Goal: Task Accomplishment & Management: Use online tool/utility

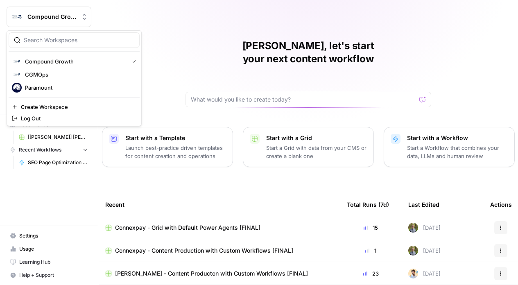
click at [77, 18] on div "Compound Growth" at bounding box center [57, 17] width 61 height 8
click at [84, 63] on span "Compound Growth" at bounding box center [75, 61] width 101 height 8
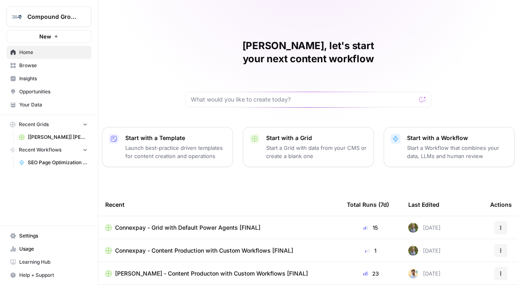
click at [59, 13] on span "Compound Growth" at bounding box center [52, 17] width 50 height 8
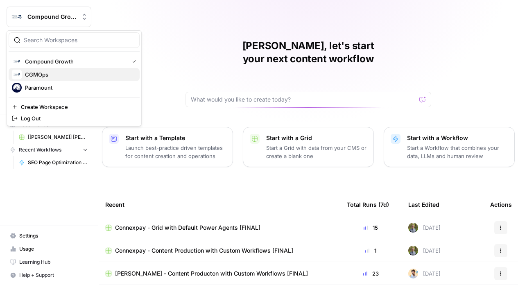
click at [59, 78] on span "CGMOps" at bounding box center [79, 74] width 108 height 8
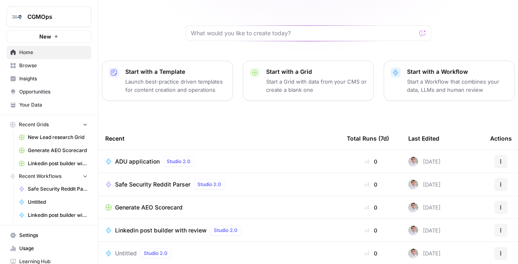
scroll to position [70, 0]
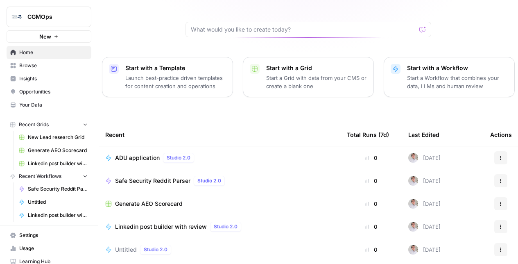
click at [337, 146] on td "ADU application Studio 2.0" at bounding box center [220, 157] width 242 height 23
click at [298, 153] on div "ADU application Studio 2.0" at bounding box center [219, 158] width 229 height 10
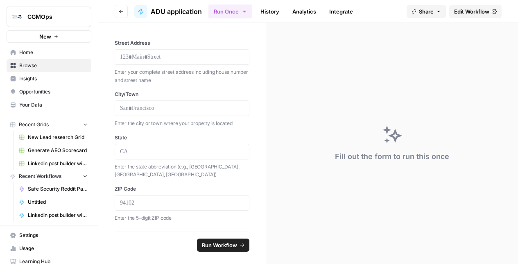
click at [474, 10] on span "Edit Workflow" at bounding box center [471, 11] width 35 height 8
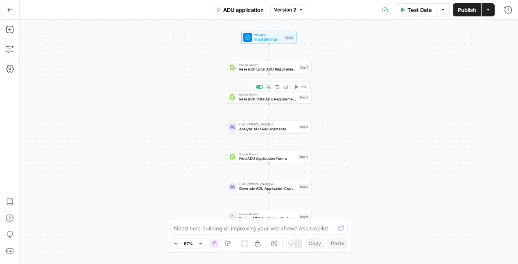
click at [273, 95] on span "Google Search" at bounding box center [267, 94] width 57 height 5
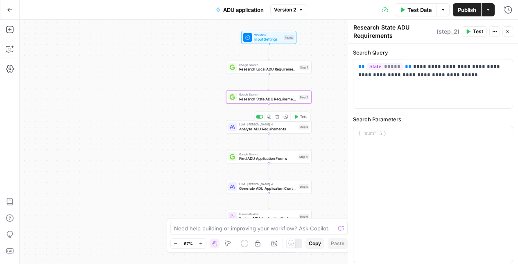
click at [272, 131] on span "Analyze ADU Requirements" at bounding box center [267, 128] width 57 height 5
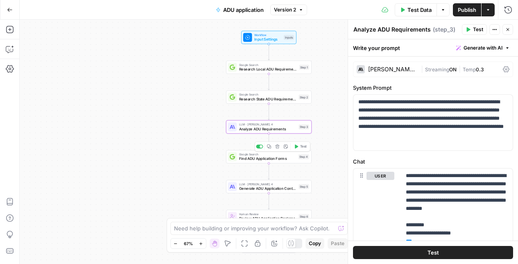
click at [272, 161] on span "Find ADU Application Forms" at bounding box center [267, 158] width 57 height 5
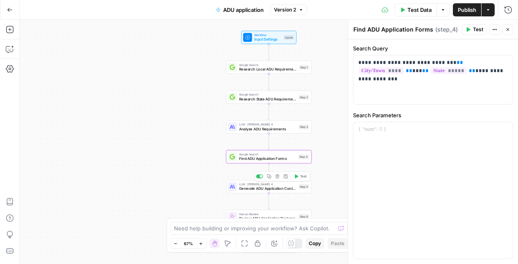
click at [275, 191] on span "Generate ADU Application Content" at bounding box center [267, 188] width 57 height 5
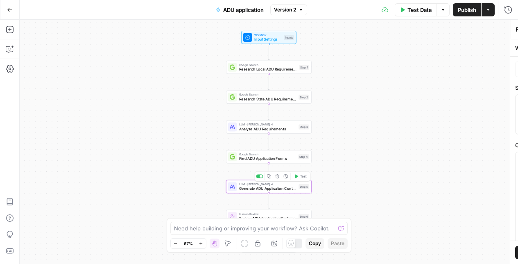
type textarea "Generate ADU Application Content"
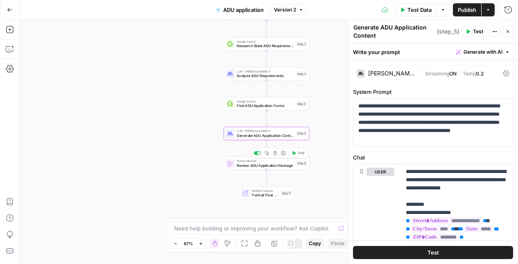
click at [263, 163] on span "Review ADU Application Package" at bounding box center [265, 164] width 57 height 5
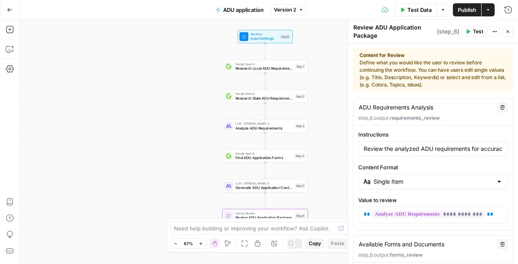
click at [267, 39] on span "Input Settings" at bounding box center [264, 38] width 27 height 5
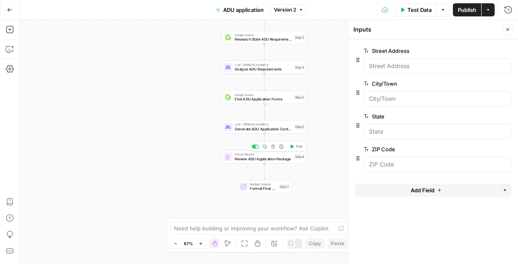
click at [262, 185] on span "Multiple Outputs" at bounding box center [263, 184] width 27 height 5
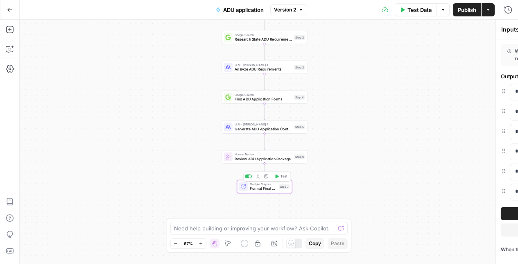
type textarea "Format Final ADU Application Package"
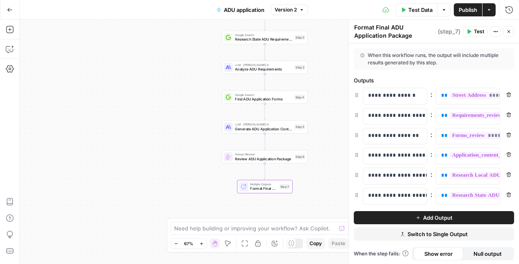
click at [12, 12] on button "Go Back" at bounding box center [9, 9] width 15 height 15
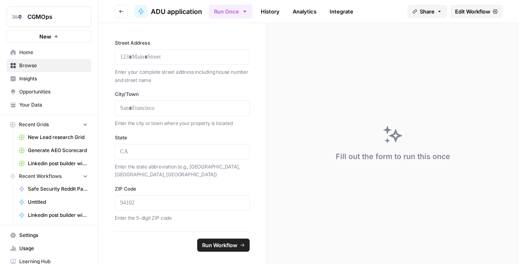
click at [40, 68] on span "Browse" at bounding box center [53, 65] width 68 height 7
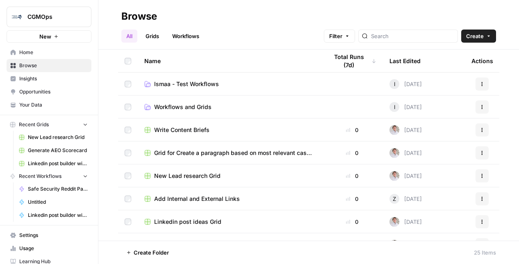
click at [30, 49] on span "Home" at bounding box center [53, 52] width 68 height 7
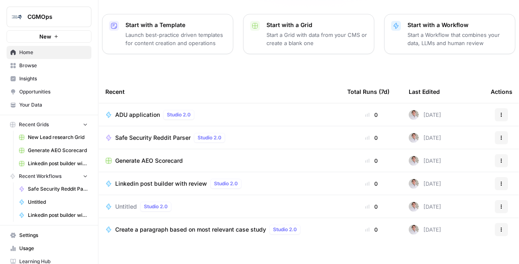
scroll to position [113, 0]
click at [166, 179] on span "Linkedin post builder with review" at bounding box center [161, 183] width 92 height 8
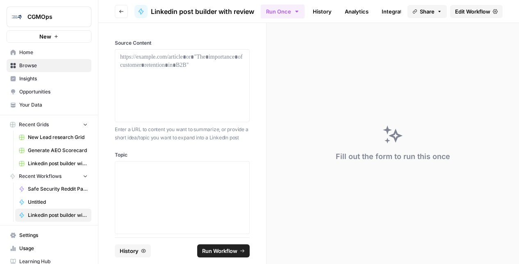
click at [458, 14] on span "Edit Workflow" at bounding box center [472, 11] width 35 height 8
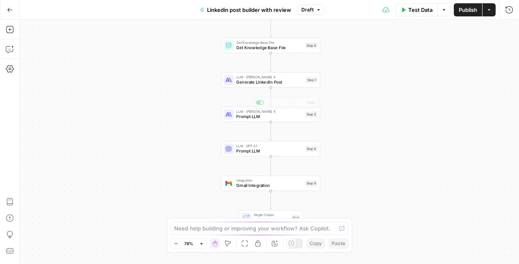
click at [261, 83] on span "Generate LinkedIn Post" at bounding box center [269, 82] width 67 height 7
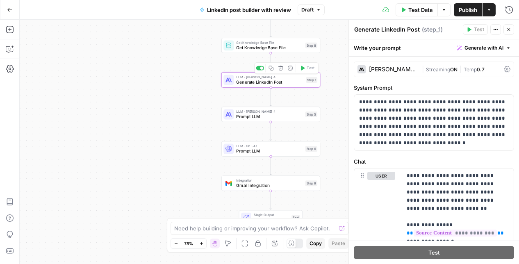
click at [260, 45] on span "Get Knowledge Base File" at bounding box center [269, 48] width 66 height 7
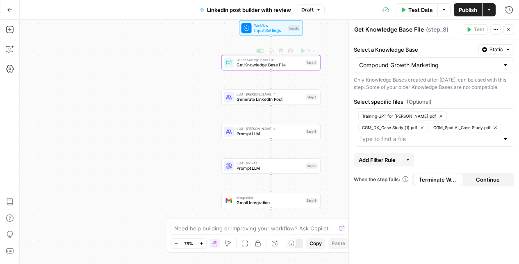
click at [267, 25] on span "Workflow" at bounding box center [270, 25] width 32 height 5
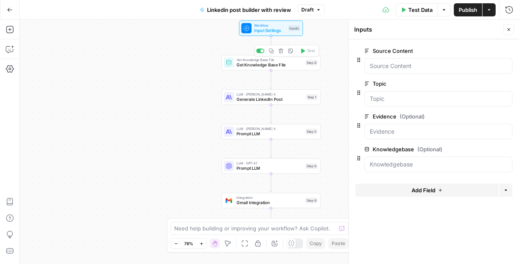
click at [290, 64] on span "Get Knowledge Base File" at bounding box center [269, 65] width 66 height 7
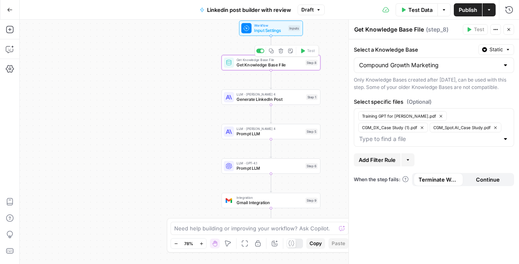
click at [290, 64] on span "Get Knowledge Base File" at bounding box center [269, 65] width 66 height 7
click at [285, 32] on span "Input Settings" at bounding box center [270, 30] width 32 height 7
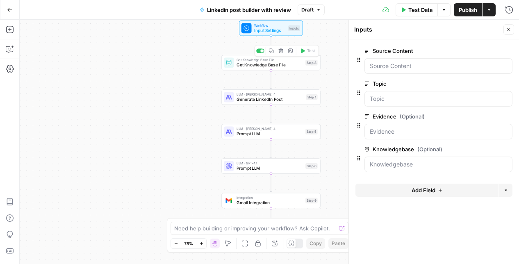
click at [262, 63] on span "Get Knowledge Base File" at bounding box center [269, 65] width 66 height 7
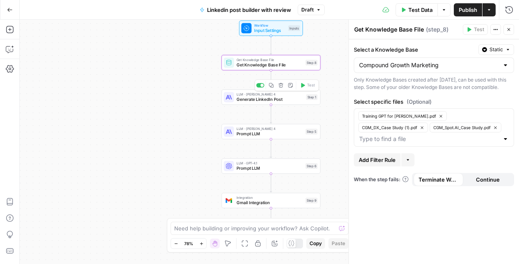
click at [272, 102] on span "Generate LinkedIn Post" at bounding box center [269, 99] width 67 height 7
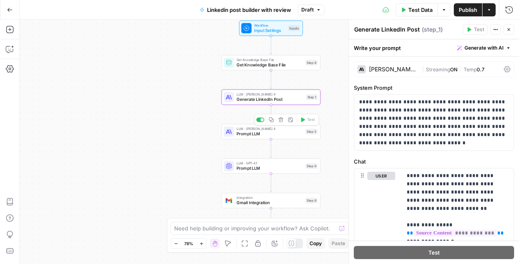
click at [272, 132] on span "Prompt LLM" at bounding box center [269, 134] width 66 height 7
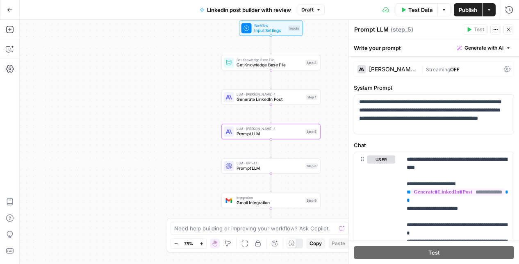
click at [281, 168] on span "Prompt LLM" at bounding box center [269, 168] width 66 height 7
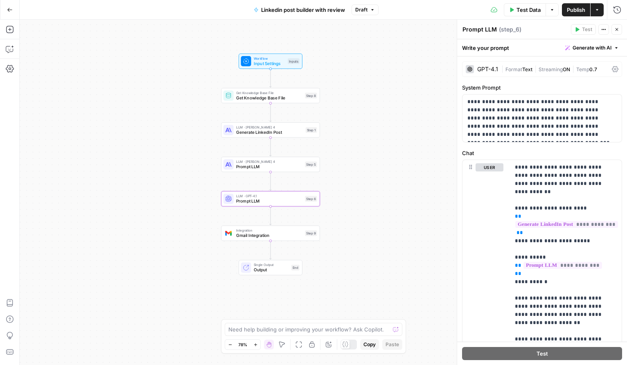
click at [1, 8] on div "Go Back" at bounding box center [10, 9] width 20 height 19
click at [7, 8] on icon "button" at bounding box center [10, 10] width 6 height 6
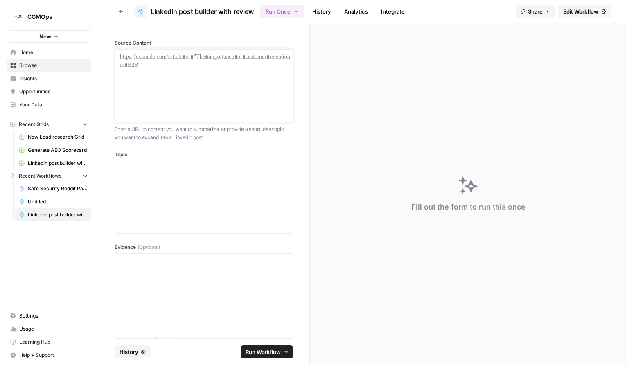
click at [184, 64] on div at bounding box center [204, 86] width 168 height 66
click at [152, 77] on div "To enrich screen reader interactions, please activate Accessibility in Grammarl…" at bounding box center [204, 86] width 168 height 66
paste div "To enrich screen reader interactions, please activate Accessibility in Grammarl…"
click at [190, 215] on div at bounding box center [204, 198] width 168 height 66
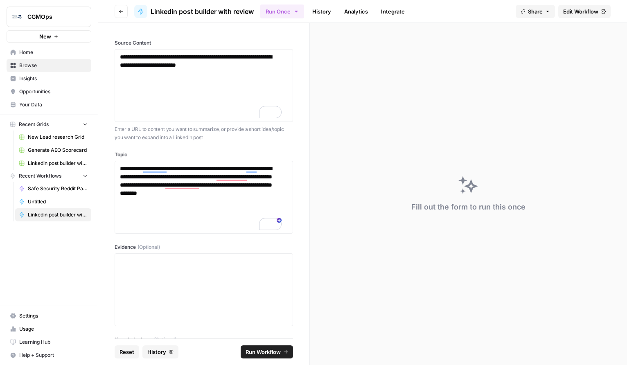
click at [276, 285] on span "Run Workflow" at bounding box center [263, 352] width 35 height 8
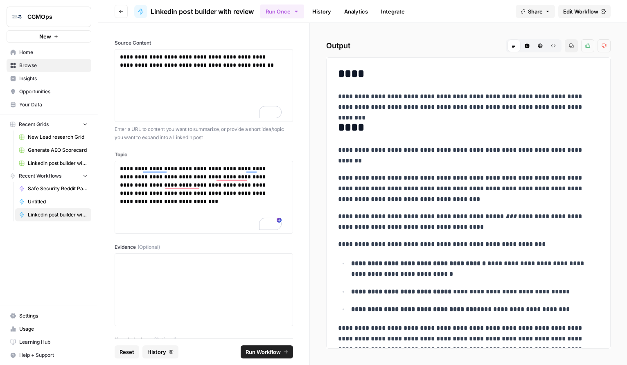
drag, startPoint x: 400, startPoint y: 195, endPoint x: 337, endPoint y: 149, distance: 78.1
click at [337, 149] on div "**********" at bounding box center [468, 329] width 271 height 531
copy div "**********"
